Goal: Find specific page/section: Find specific page/section

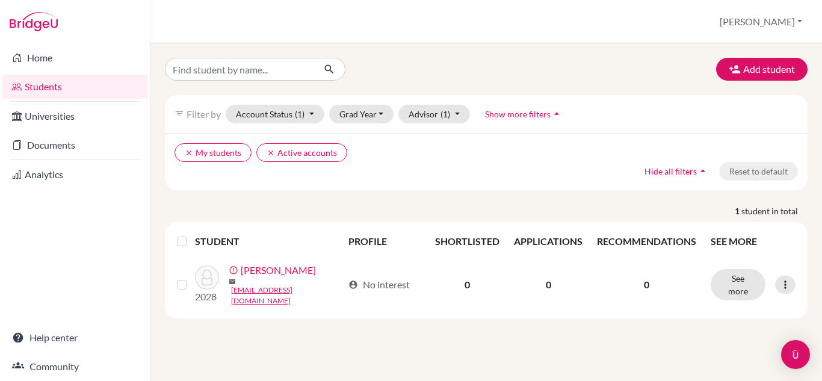
click at [51, 89] on link "Students" at bounding box center [74, 87] width 145 height 24
click at [446, 115] on span "(1)" at bounding box center [445, 114] width 10 height 10
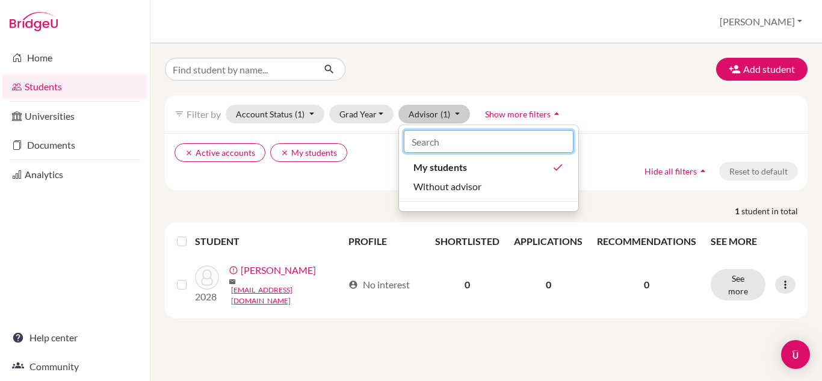
click at [451, 143] on input at bounding box center [489, 141] width 170 height 23
click at [395, 56] on div "Add student filter_list Filter by Account Status (1) Active accounts done Archi…" at bounding box center [485, 211] width 671 height 337
